Goal: Task Accomplishment & Management: Complete application form

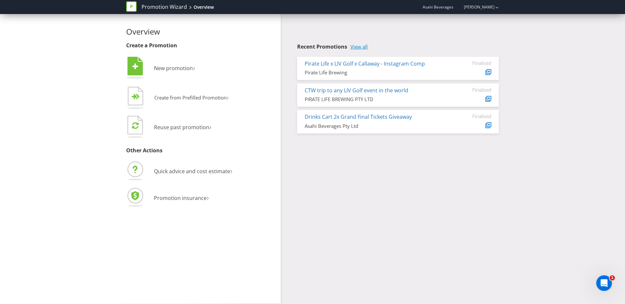
click at [357, 46] on link "View all" at bounding box center [358, 47] width 17 height 6
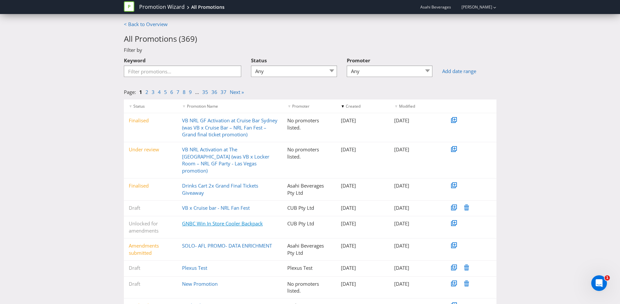
click at [202, 220] on link "GNBC Win In Store Cooler Backpack" at bounding box center [222, 223] width 81 height 7
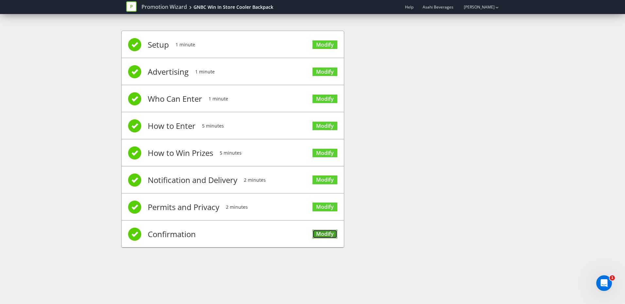
click at [320, 236] on link "Modify" at bounding box center [324, 234] width 25 height 9
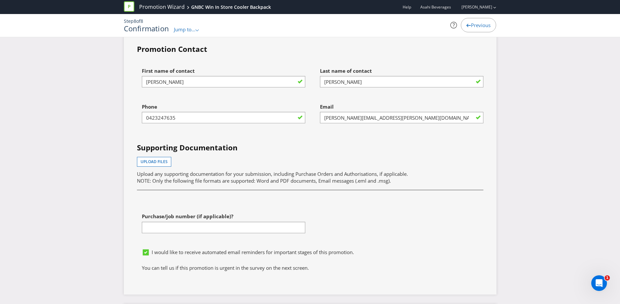
scroll to position [2025, 0]
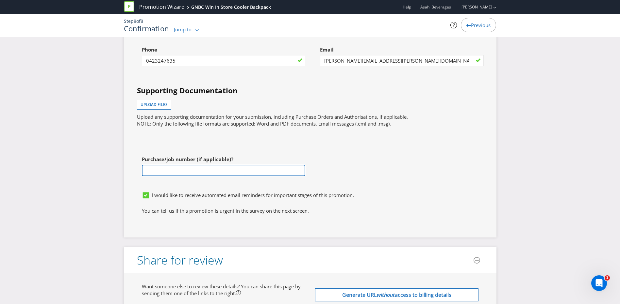
click at [149, 167] on input "text" at bounding box center [223, 170] width 163 height 11
paste input "4501184716"
type input "4501184716"
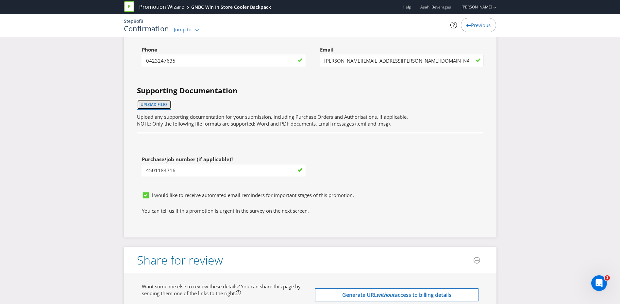
click at [153, 104] on span "Upload files" at bounding box center [153, 105] width 27 height 6
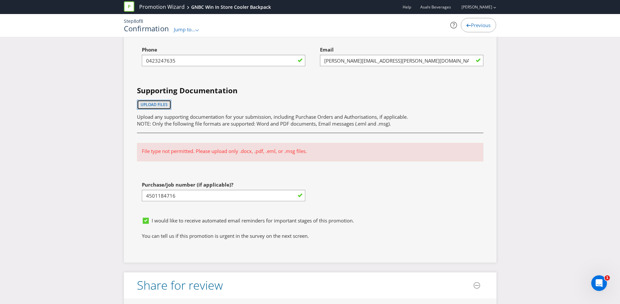
click at [158, 106] on span "Upload files" at bounding box center [153, 105] width 27 height 6
click at [160, 108] on button "Upload files" at bounding box center [154, 105] width 34 height 10
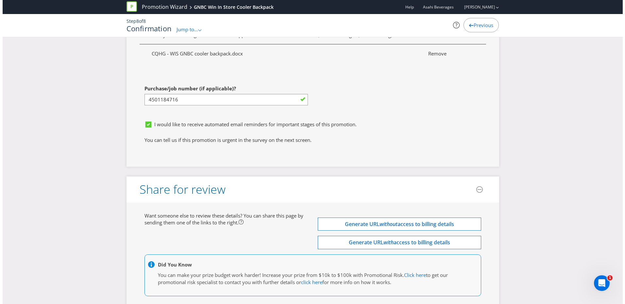
scroll to position [2156, 0]
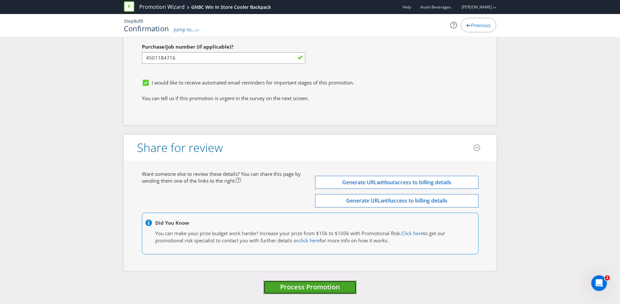
click at [287, 290] on span "Process Promotion" at bounding box center [310, 287] width 60 height 9
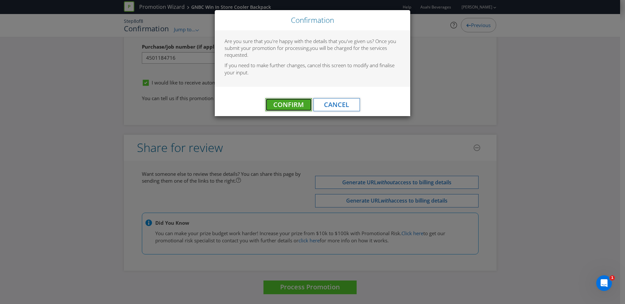
click at [281, 101] on span "Confirm" at bounding box center [288, 104] width 30 height 9
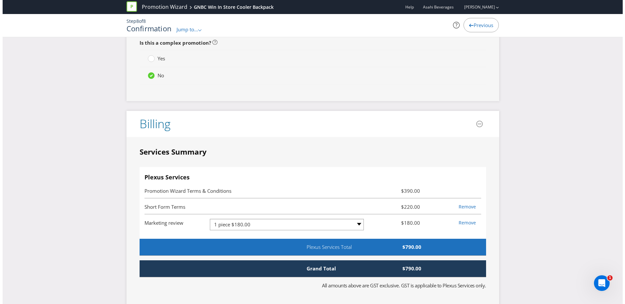
scroll to position [0, 0]
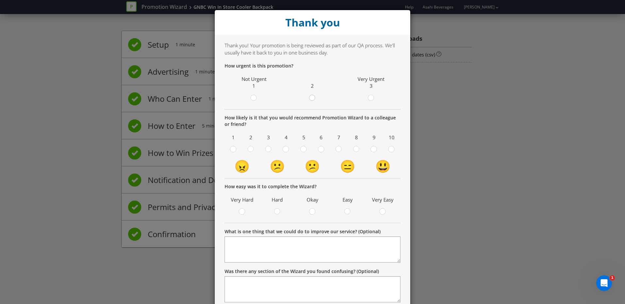
click at [309, 99] on circle at bounding box center [312, 98] width 6 height 6
click at [0, 0] on input "radio" at bounding box center [0, 0] width 0 height 0
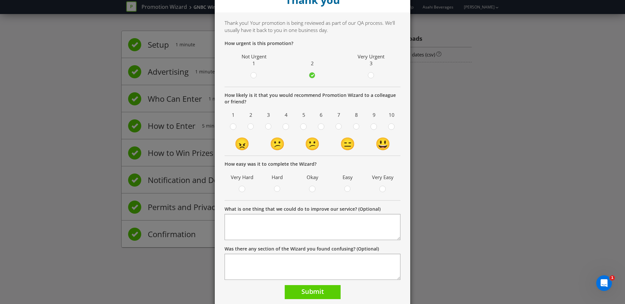
scroll to position [45, 0]
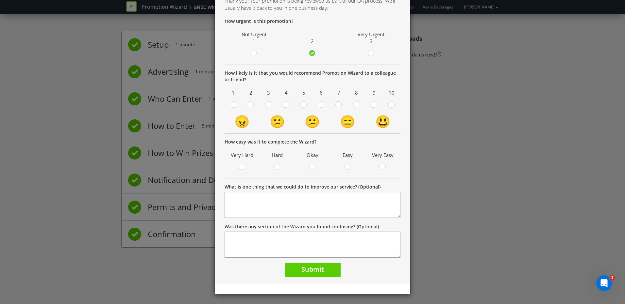
click at [335, 105] on circle at bounding box center [338, 105] width 6 height 6
click at [0, 0] on input "radio" at bounding box center [0, 0] width 0 height 0
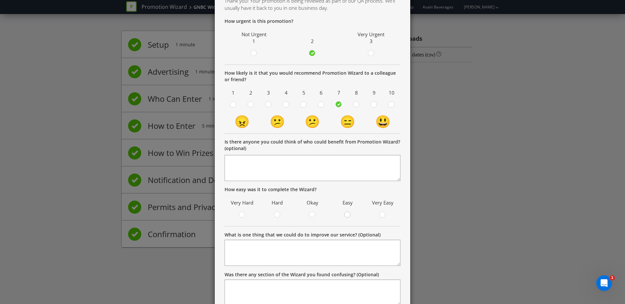
click at [346, 215] on div at bounding box center [347, 212] width 3 height 3
click at [0, 0] on input "radio" at bounding box center [0, 0] width 0 height 0
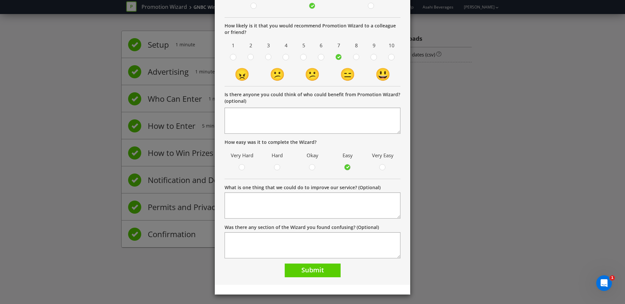
scroll to position [93, 0]
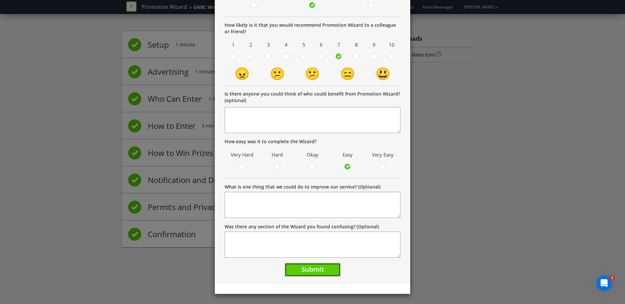
click at [318, 270] on span "Submit" at bounding box center [312, 269] width 23 height 9
